Goal: Task Accomplishment & Management: Use online tool/utility

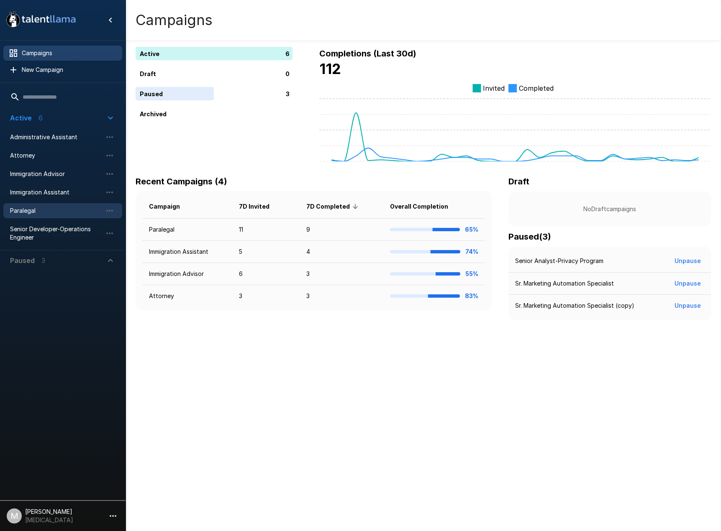
click at [31, 209] on span "Paralegal" at bounding box center [56, 211] width 92 height 8
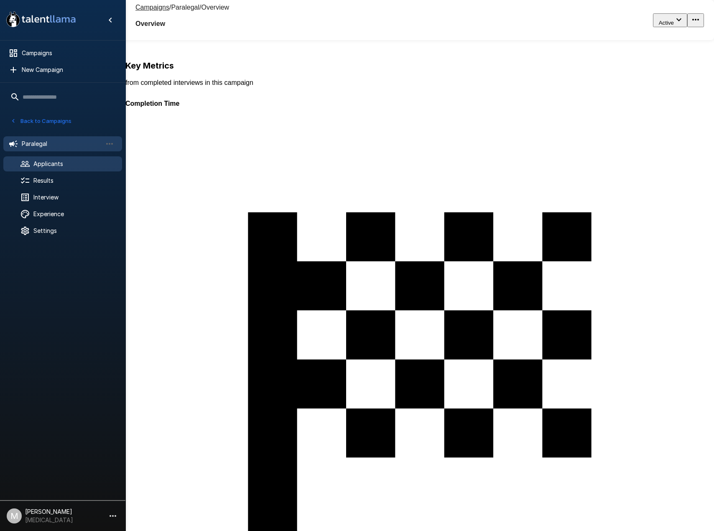
click at [60, 162] on span "Applicants" at bounding box center [74, 164] width 82 height 8
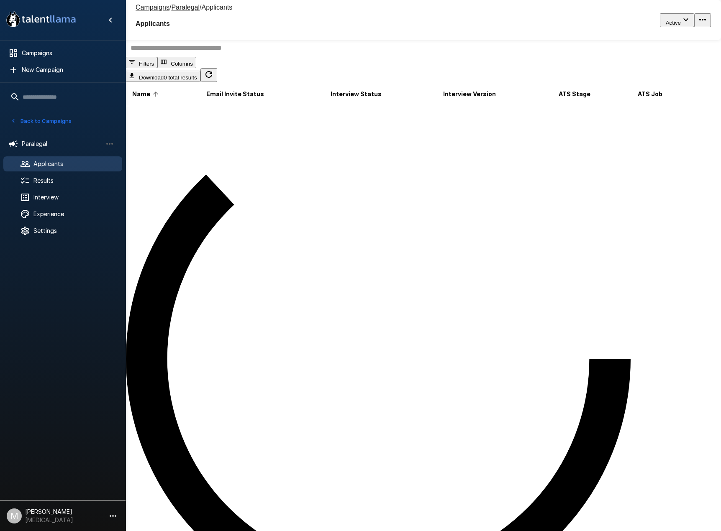
click at [241, 39] on button "button" at bounding box center [233, 32] width 17 height 14
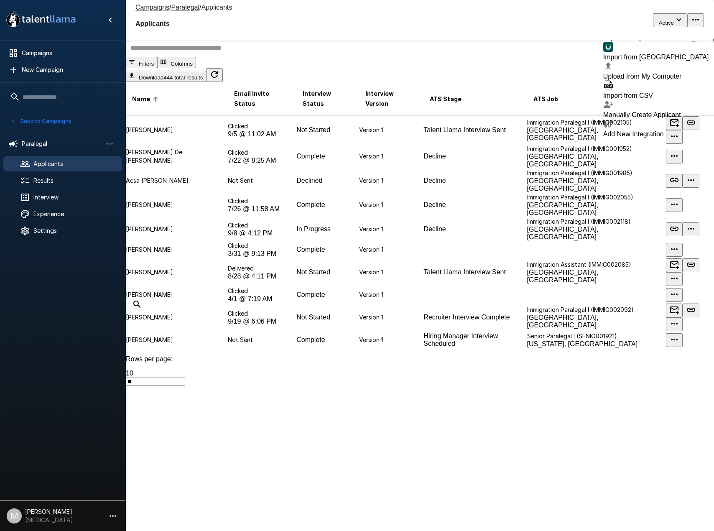
click at [634, 61] on span "Import from [GEOGRAPHIC_DATA]" at bounding box center [657, 57] width 106 height 7
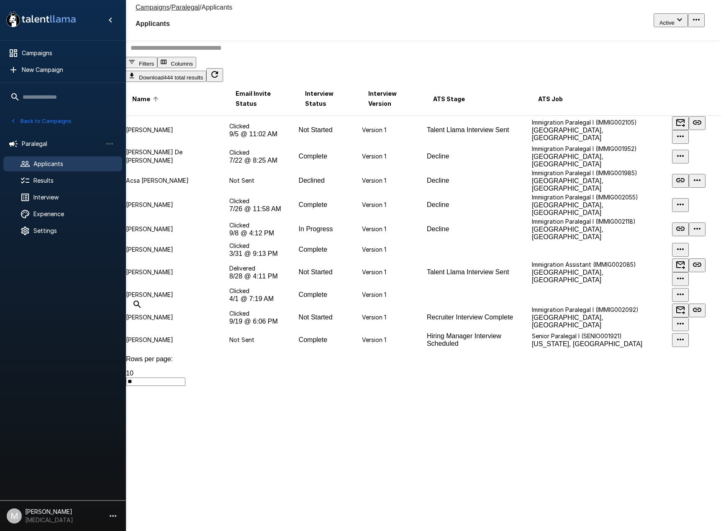
type input "**********"
drag, startPoint x: 419, startPoint y: 245, endPoint x: 478, endPoint y: 271, distance: 65.2
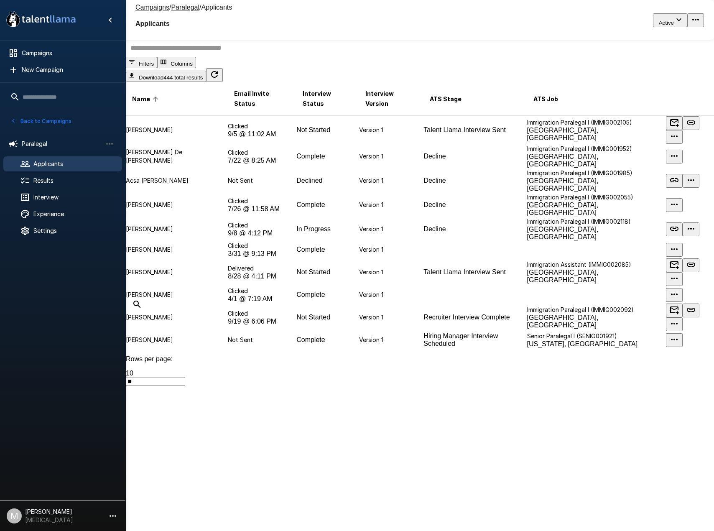
click at [237, 14] on button "Linked Jobs (68)" at bounding box center [208, 7] width 58 height 14
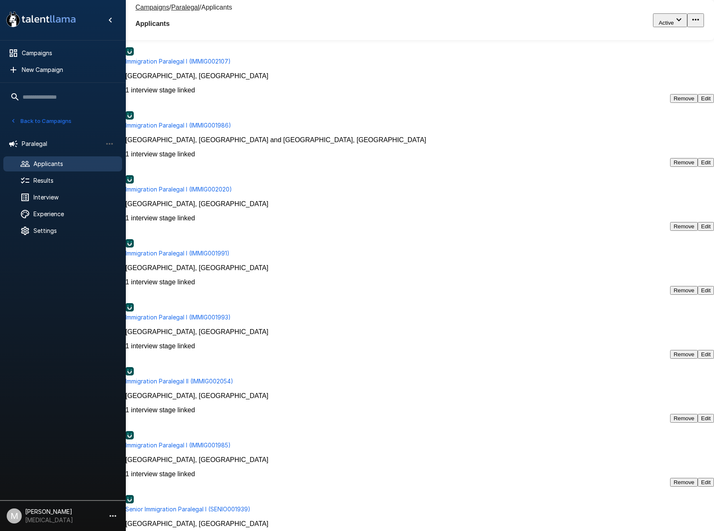
click at [143, 10] on u "Campaigns" at bounding box center [153, 7] width 34 height 7
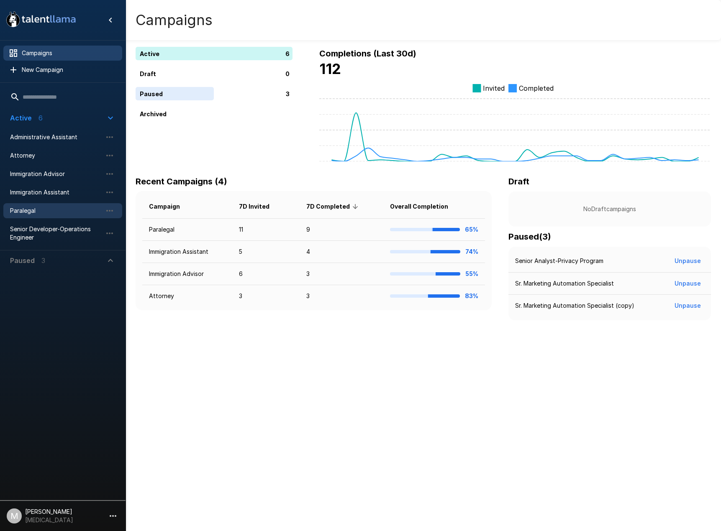
click at [26, 213] on span "Paralegal" at bounding box center [56, 211] width 92 height 8
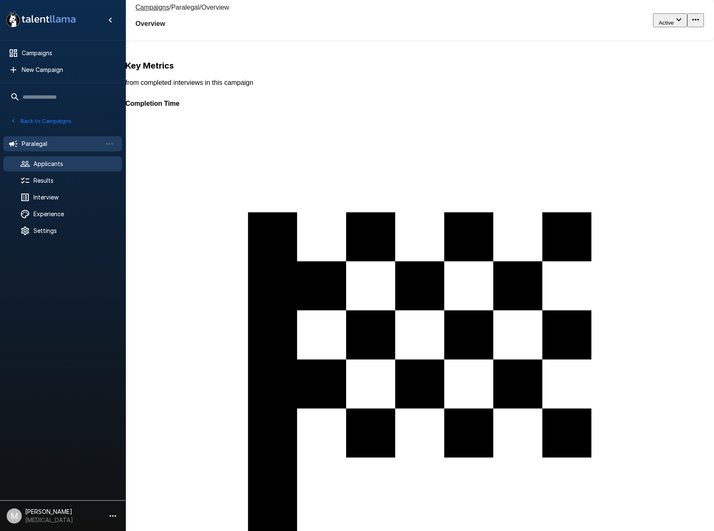
click at [54, 162] on span "Applicants" at bounding box center [74, 164] width 82 height 8
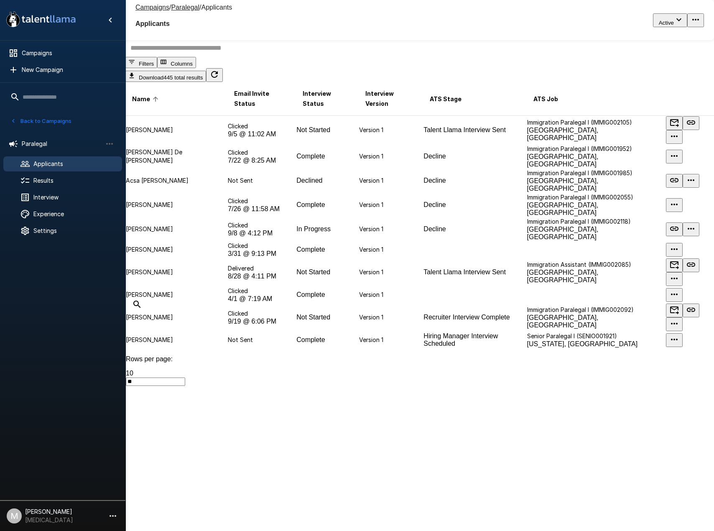
click at [220, 57] on input "text" at bounding box center [424, 48] width 599 height 18
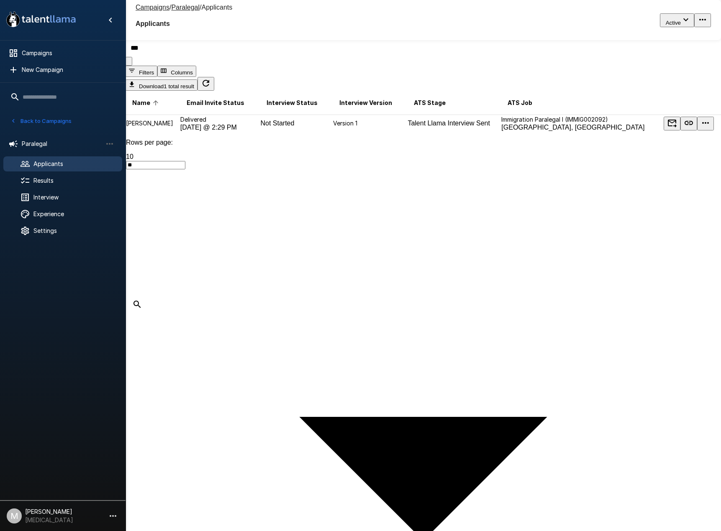
type input "***"
